Goal: Task Accomplishment & Management: Use online tool/utility

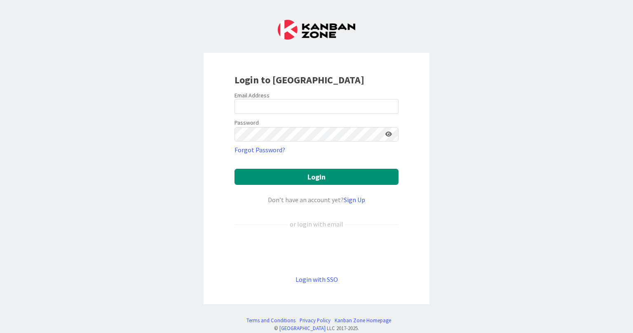
type input "[EMAIL_ADDRESS][DOMAIN_NAME]"
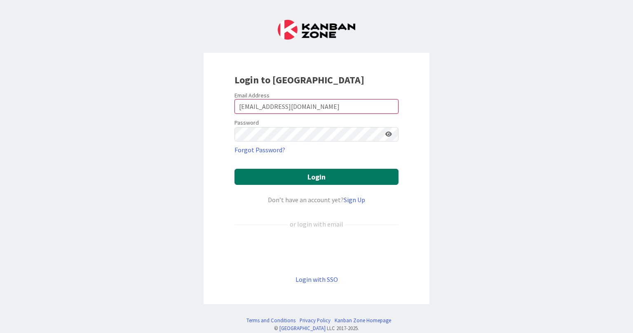
click at [309, 173] on button "Login" at bounding box center [317, 177] width 164 height 16
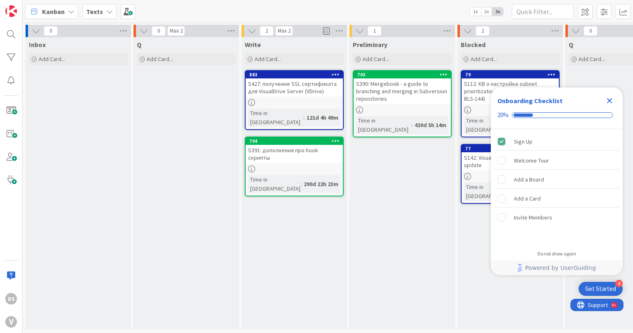
click at [103, 7] on div "Texts" at bounding box center [99, 11] width 34 height 15
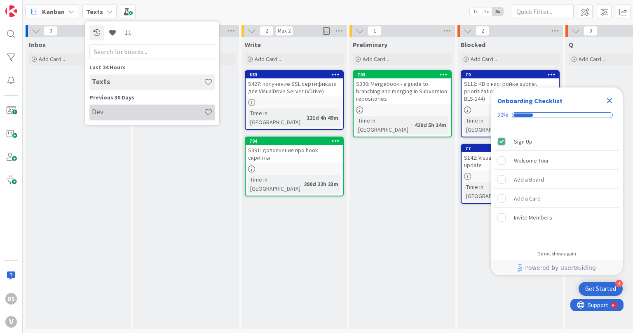
click at [113, 114] on h4 "Dev" at bounding box center [148, 112] width 112 height 8
